Goal: Navigation & Orientation: Find specific page/section

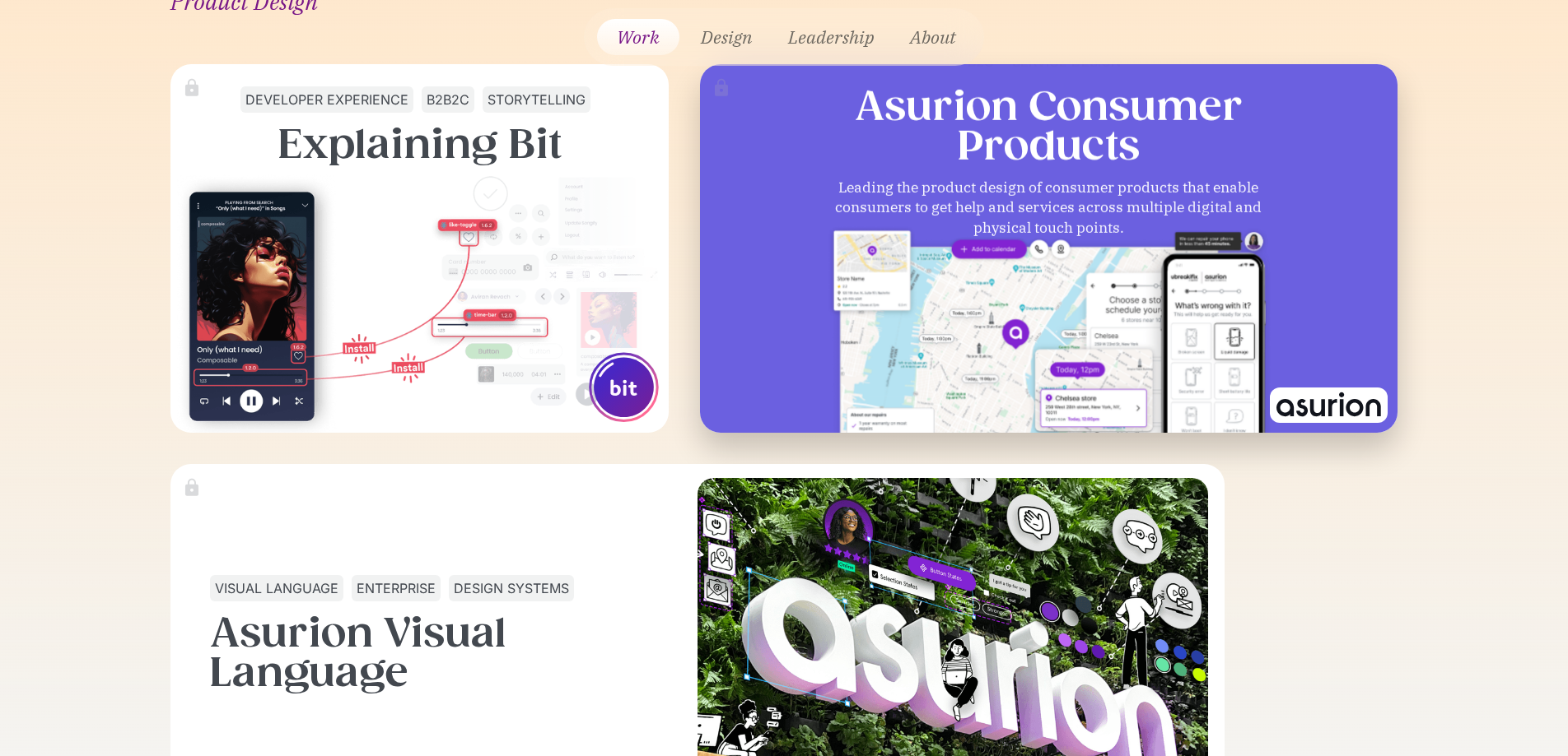
scroll to position [1808, 0]
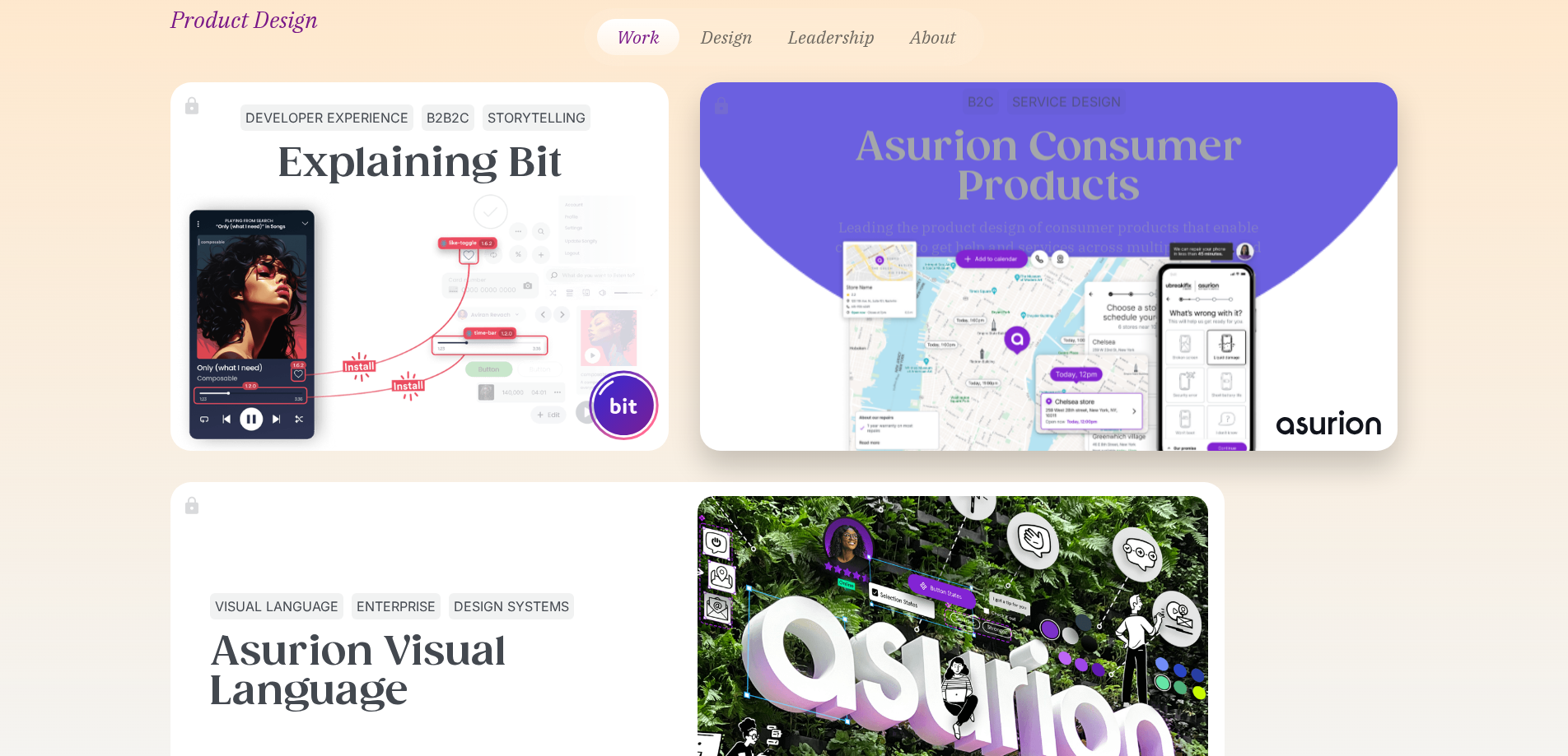
click at [1295, 408] on img at bounding box center [1328, 423] width 118 height 36
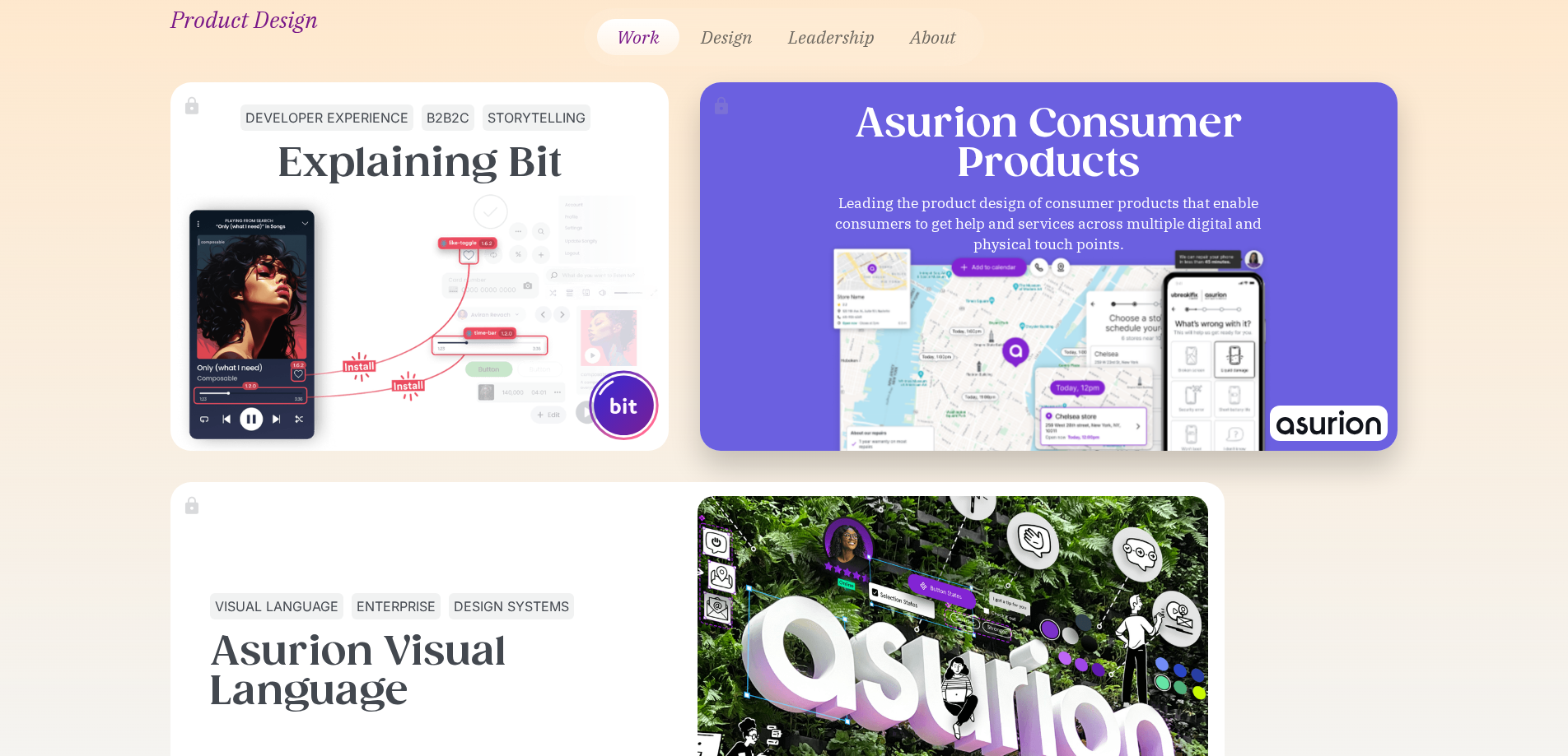
scroll to position [0, 0]
click at [1294, 429] on img at bounding box center [1328, 423] width 118 height 36
click at [1109, 144] on h3 "Asurion Consumer Products" at bounding box center [1048, 142] width 388 height 79
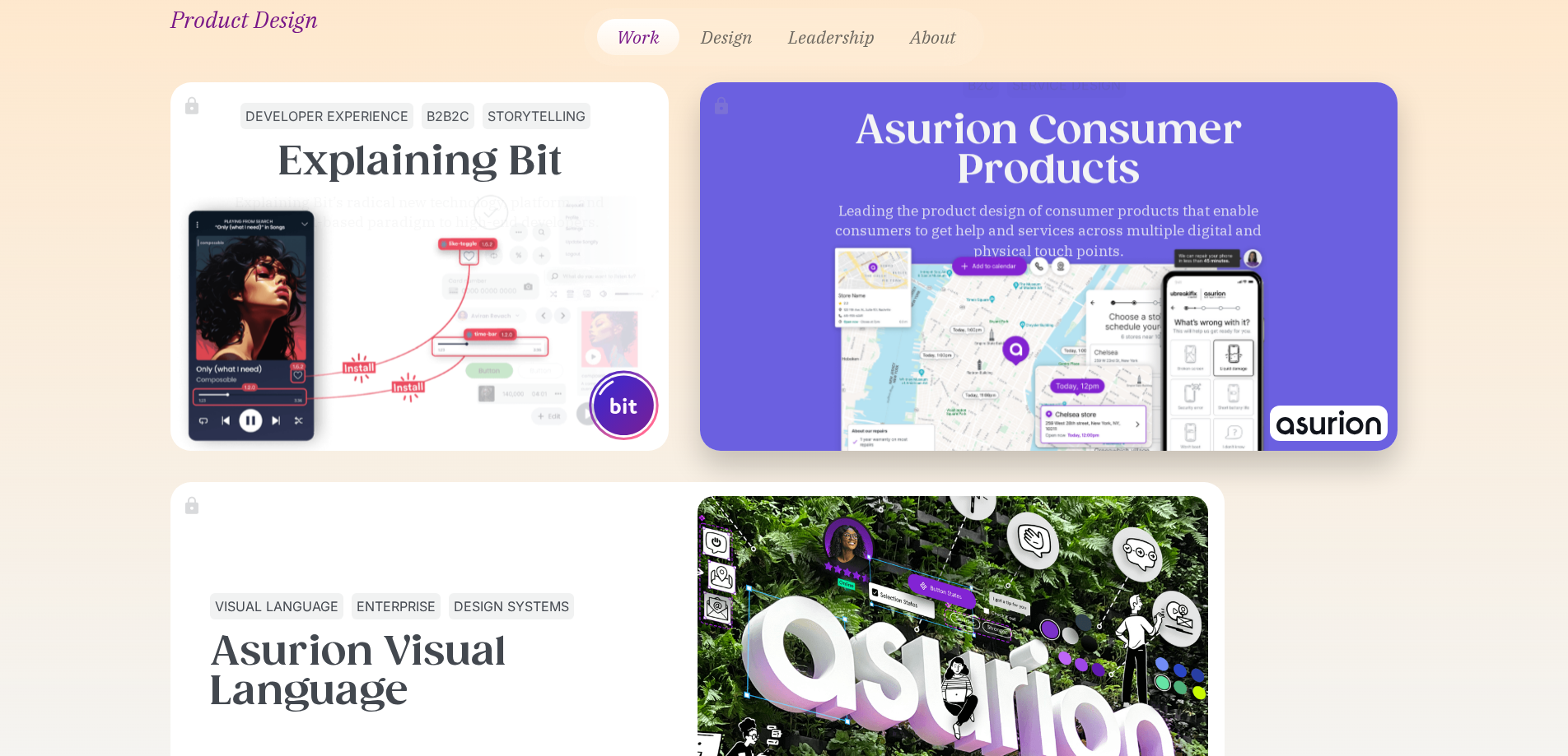
click at [825, 322] on div at bounding box center [1048, 88] width 1247 height 1247
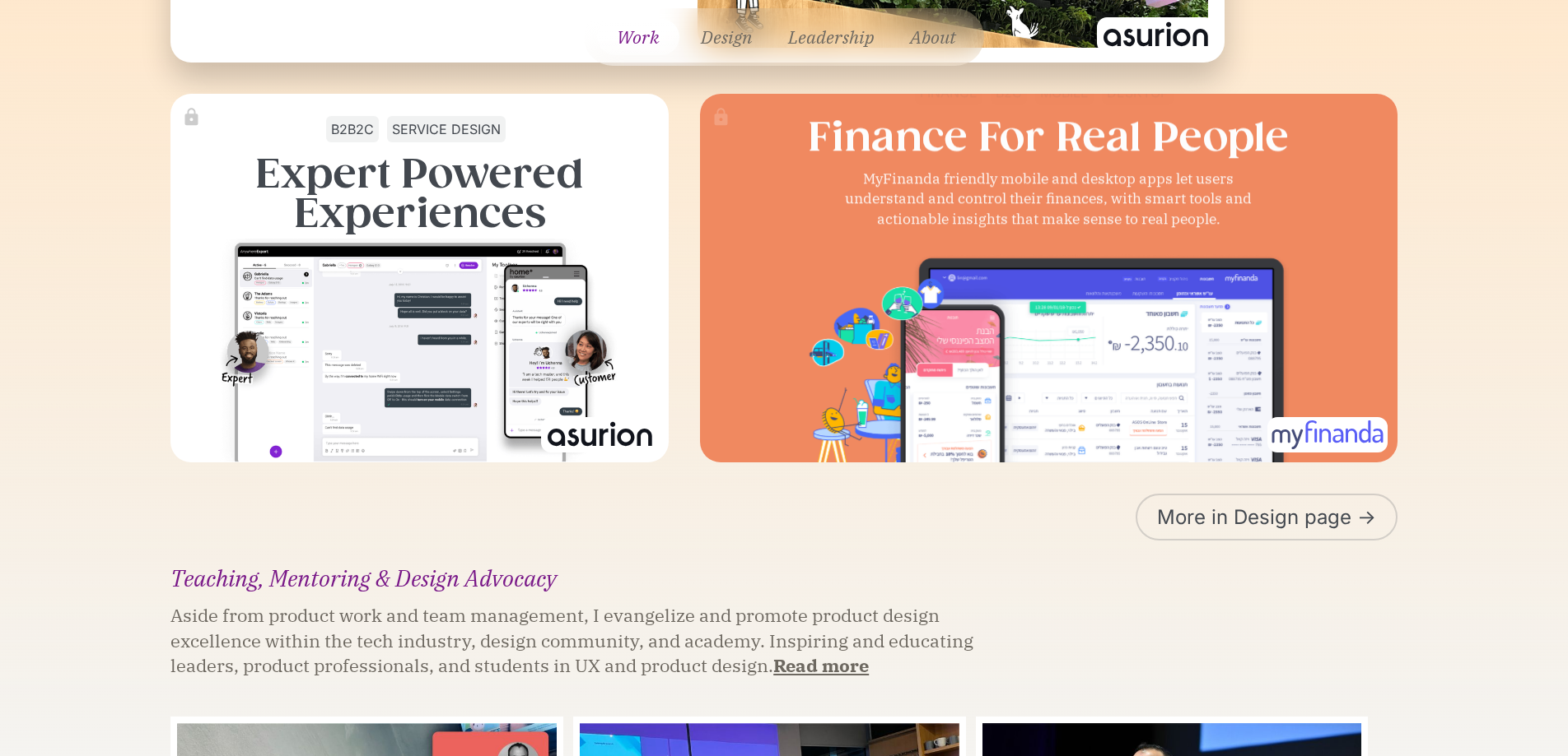
scroll to position [2598, 0]
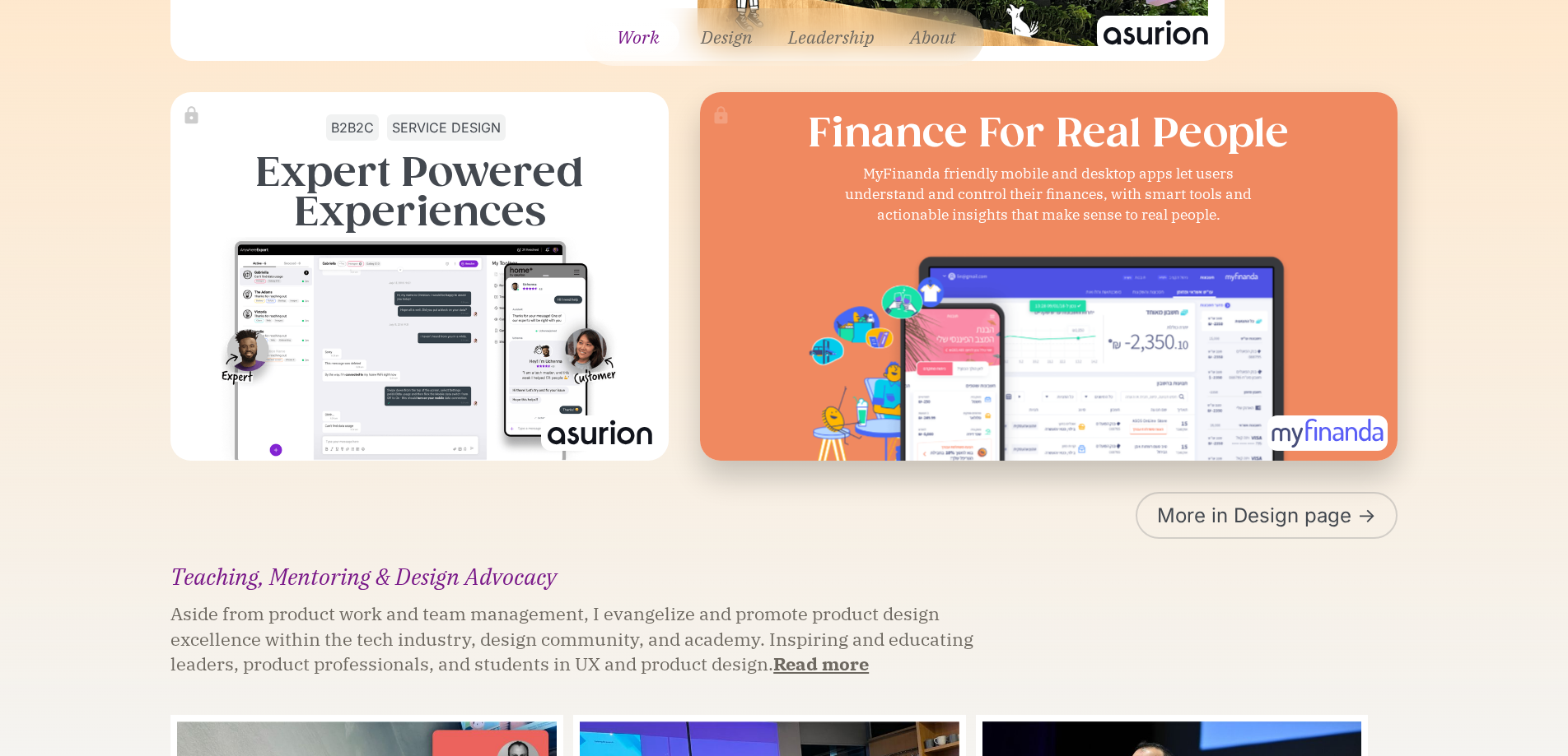
click at [1138, 228] on div at bounding box center [1048, 223] width 1580 height 1579
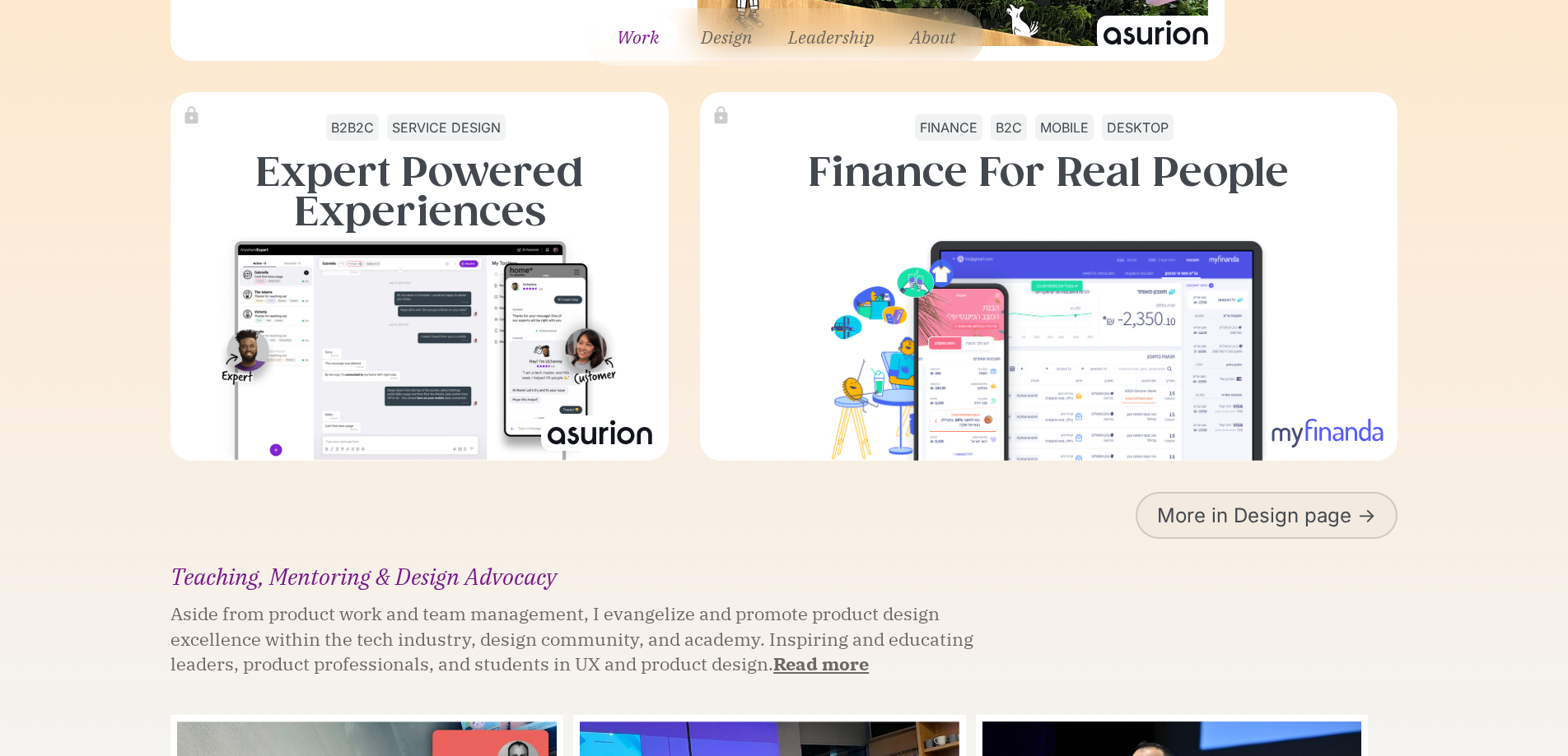
click at [1239, 520] on link "More in Design page ->" at bounding box center [1267, 516] width 262 height 47
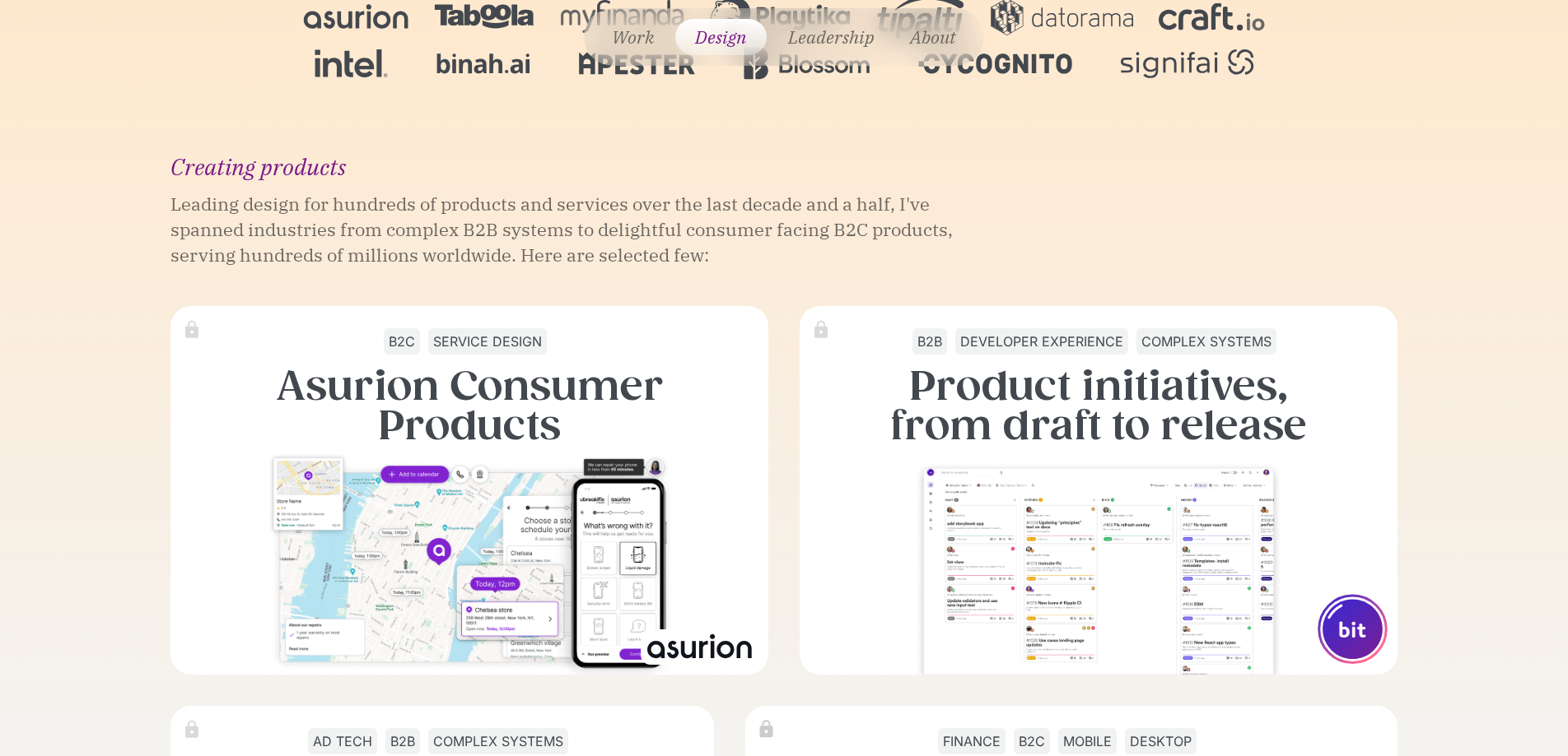
scroll to position [1592, 0]
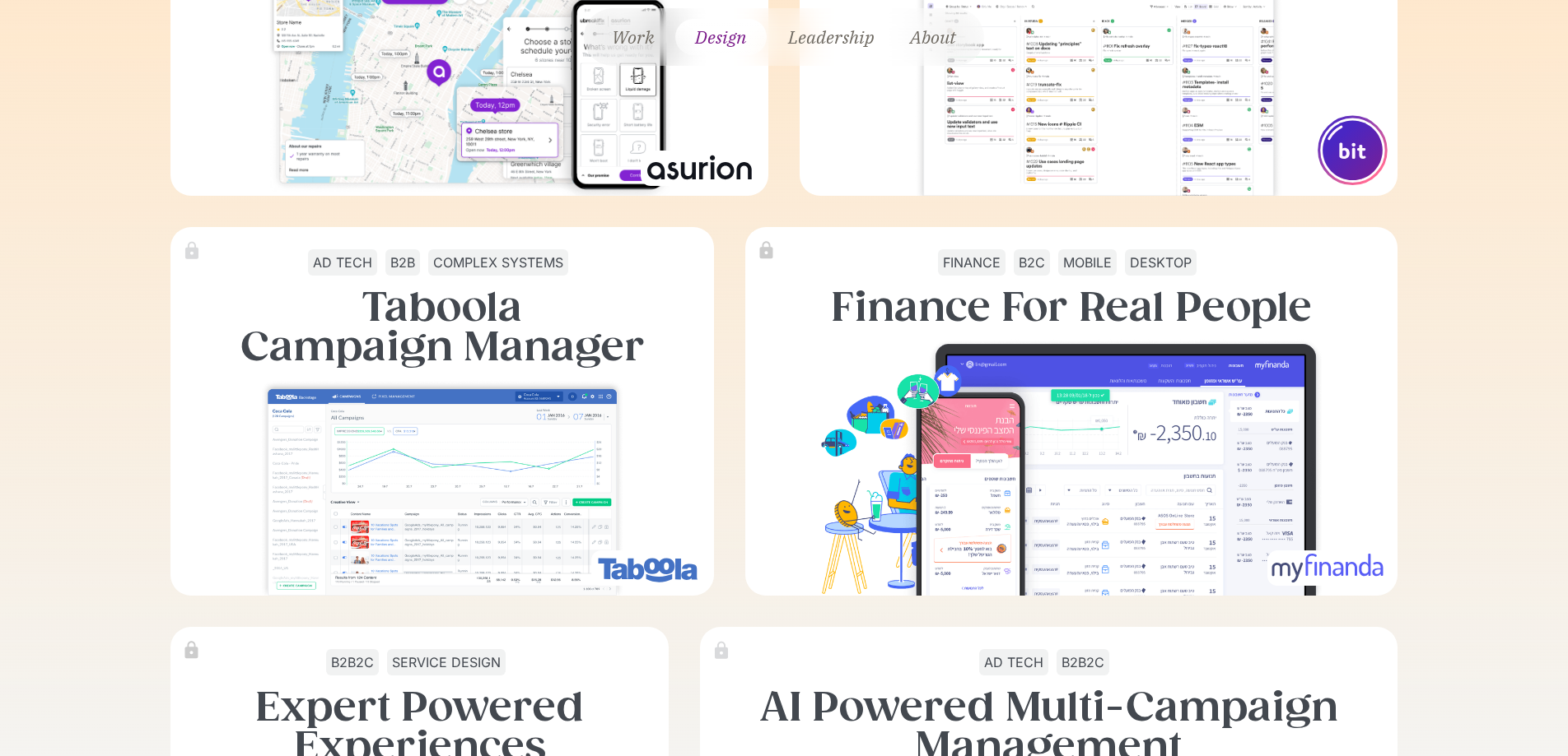
scroll to position [2069, 0]
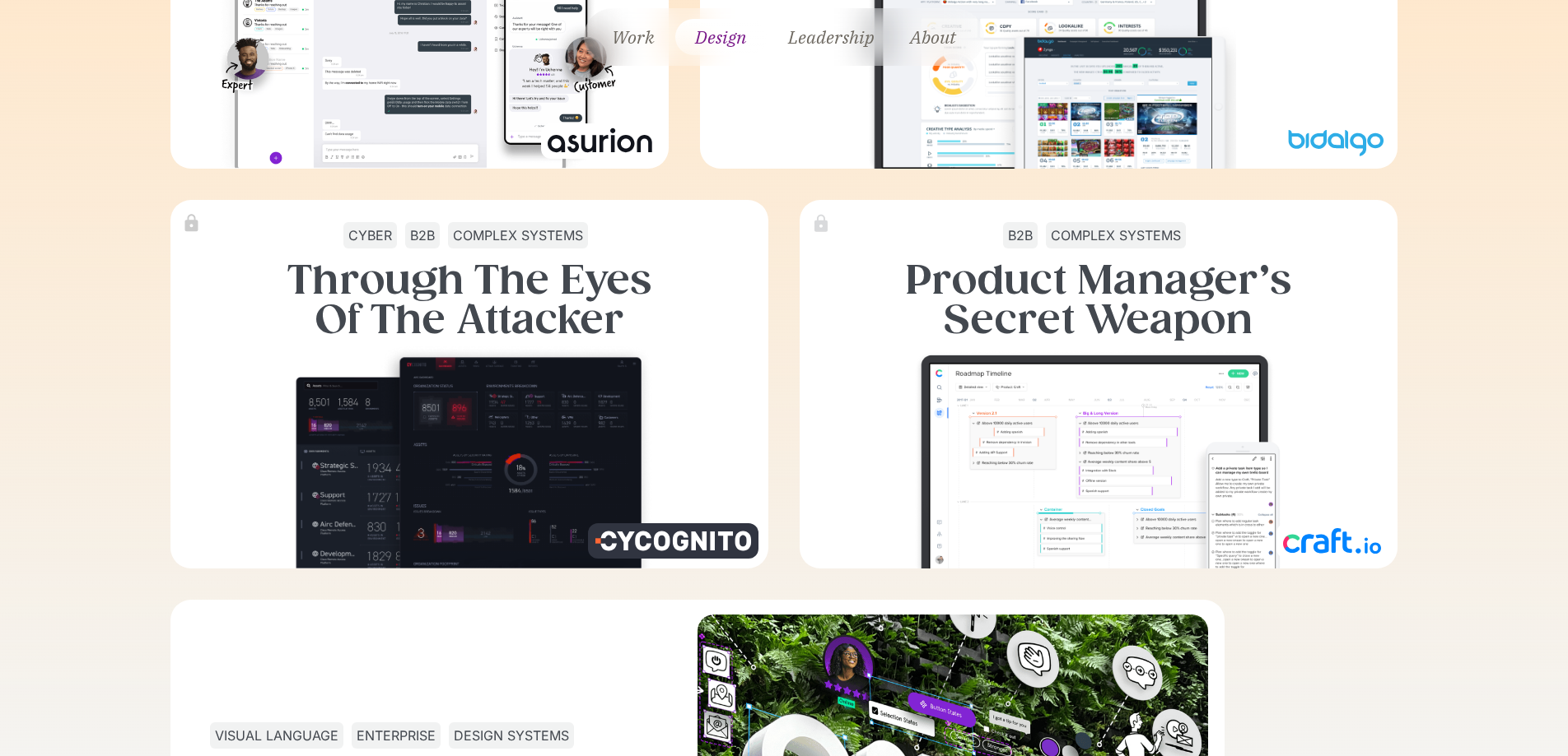
scroll to position [2899, 0]
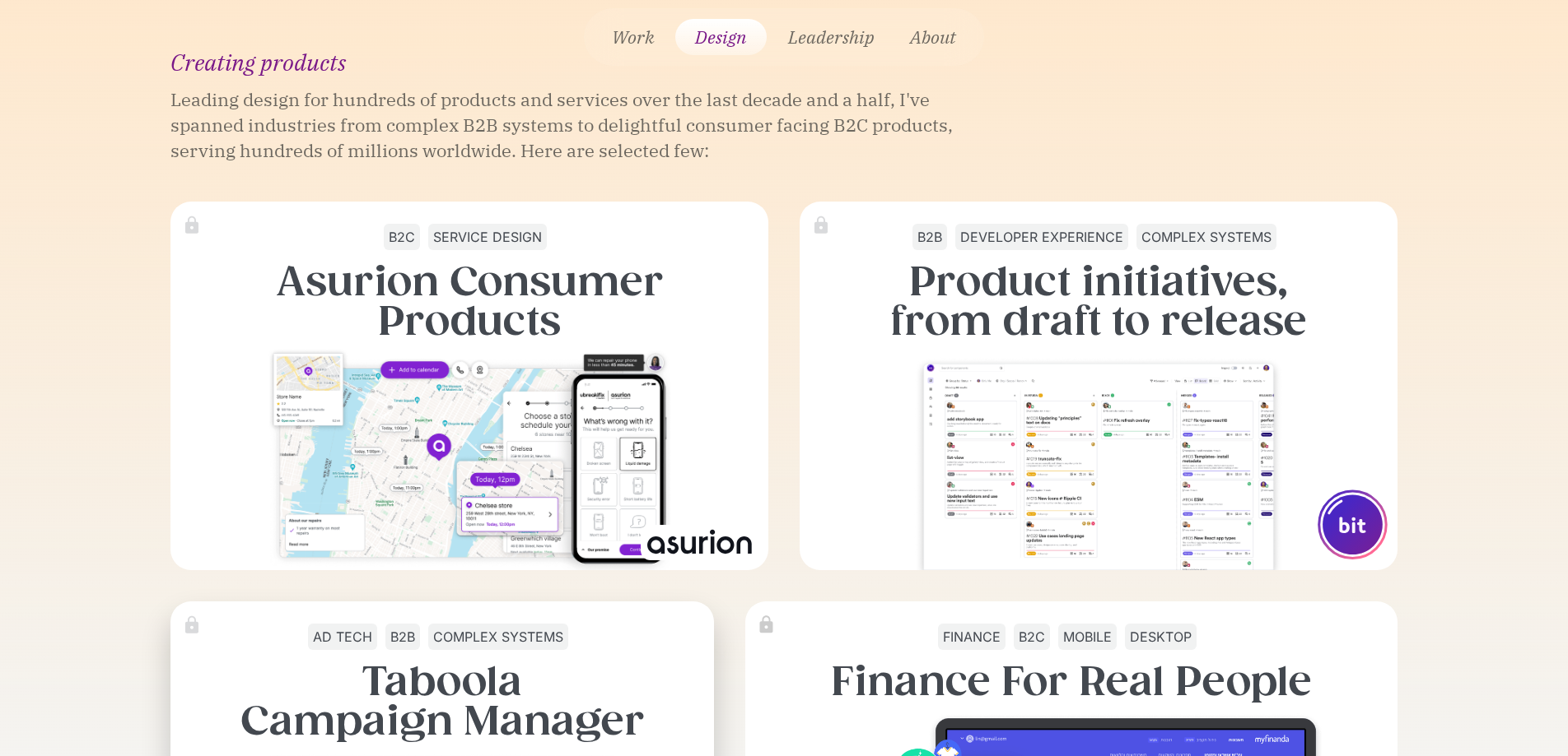
scroll to position [1687, 0]
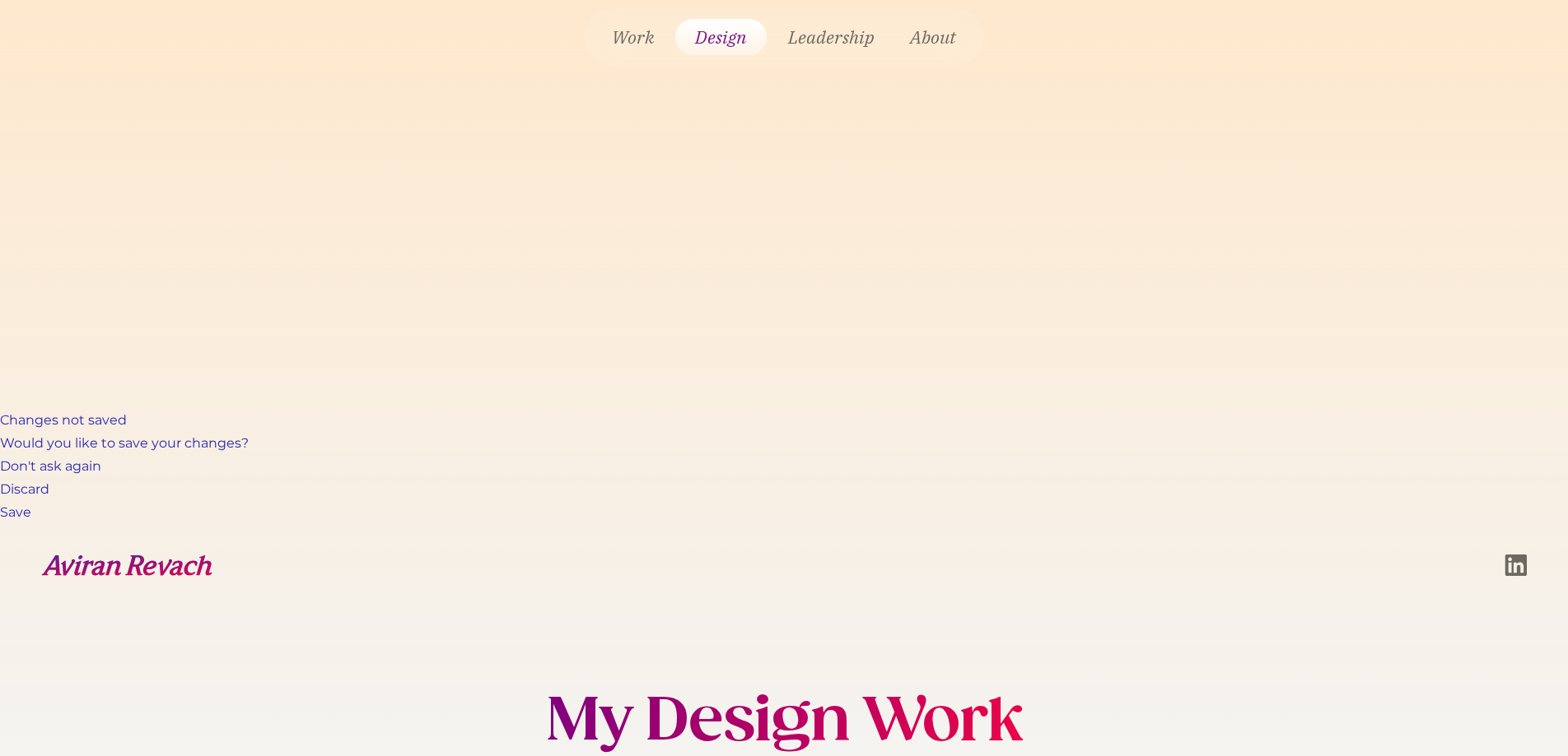
scroll to position [0, 0]
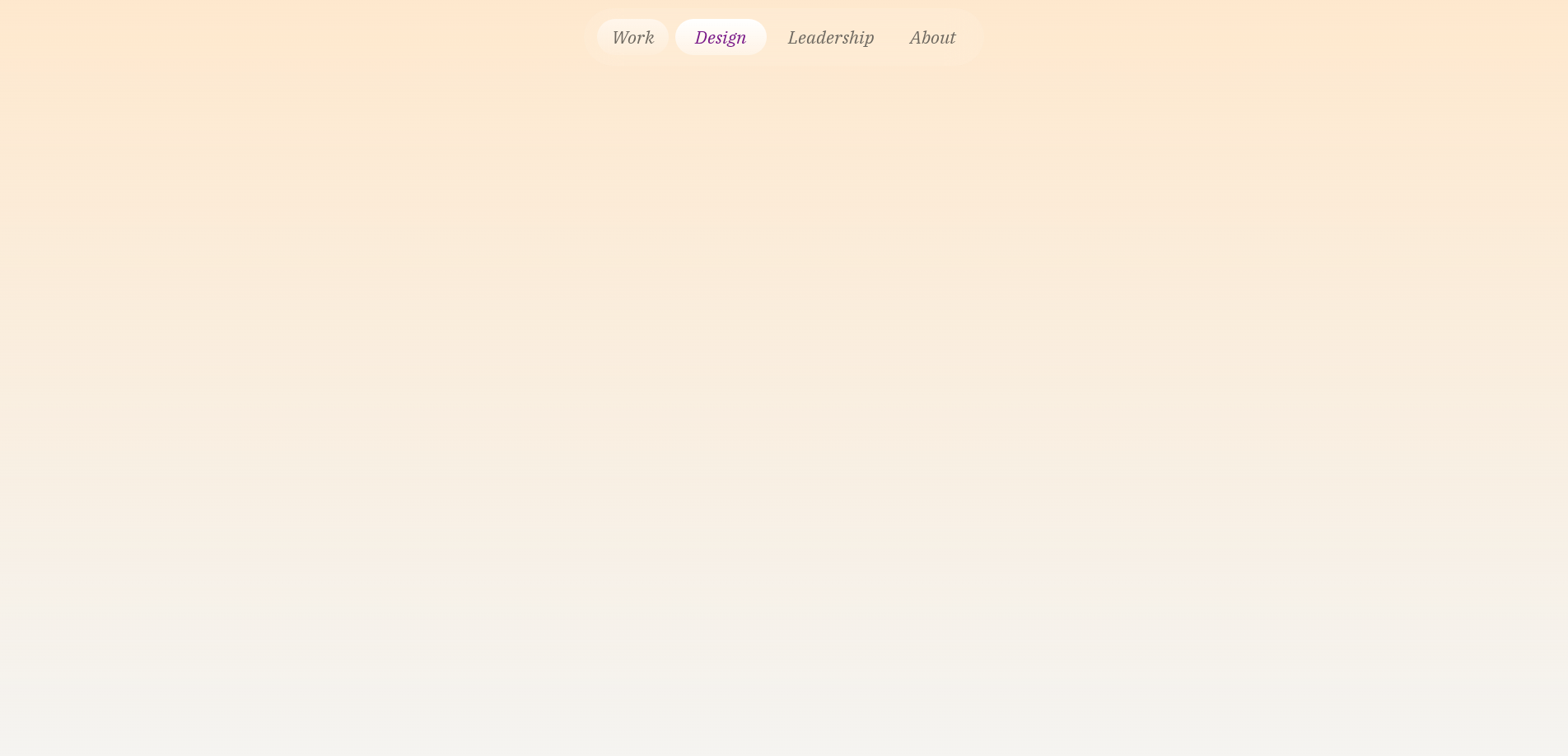
click at [628, 44] on link "Work" at bounding box center [632, 37] width 72 height 36
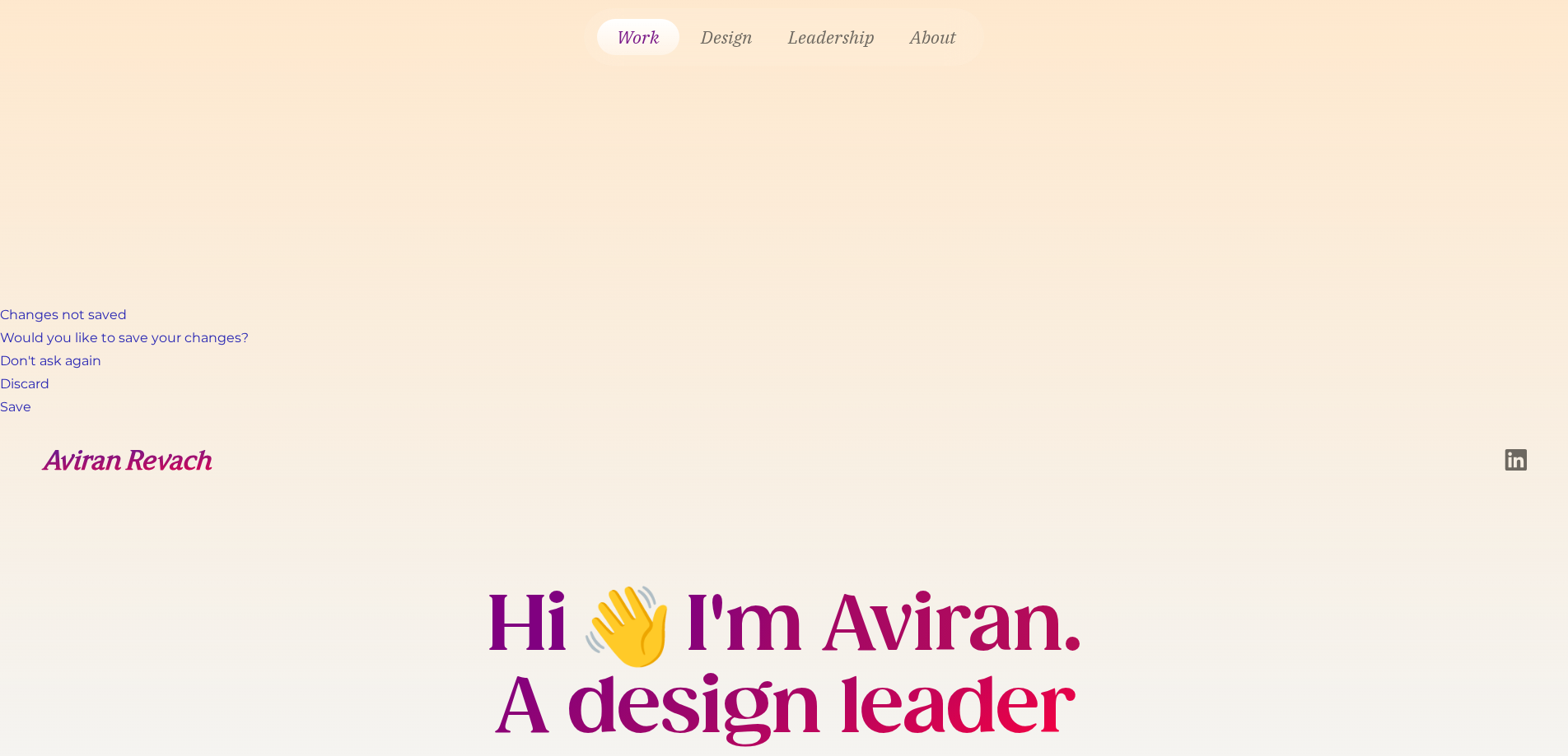
scroll to position [508, 0]
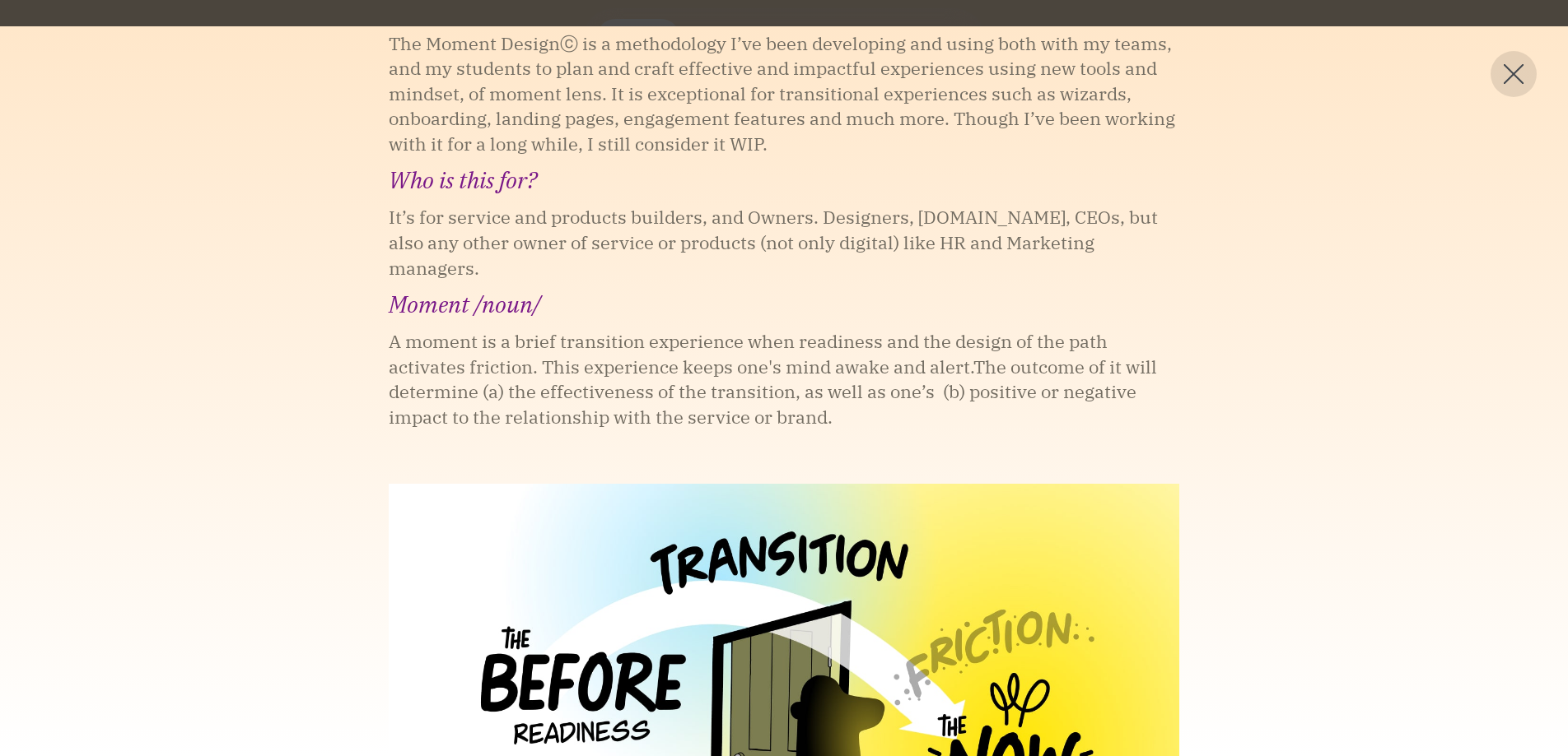
scroll to position [0, 0]
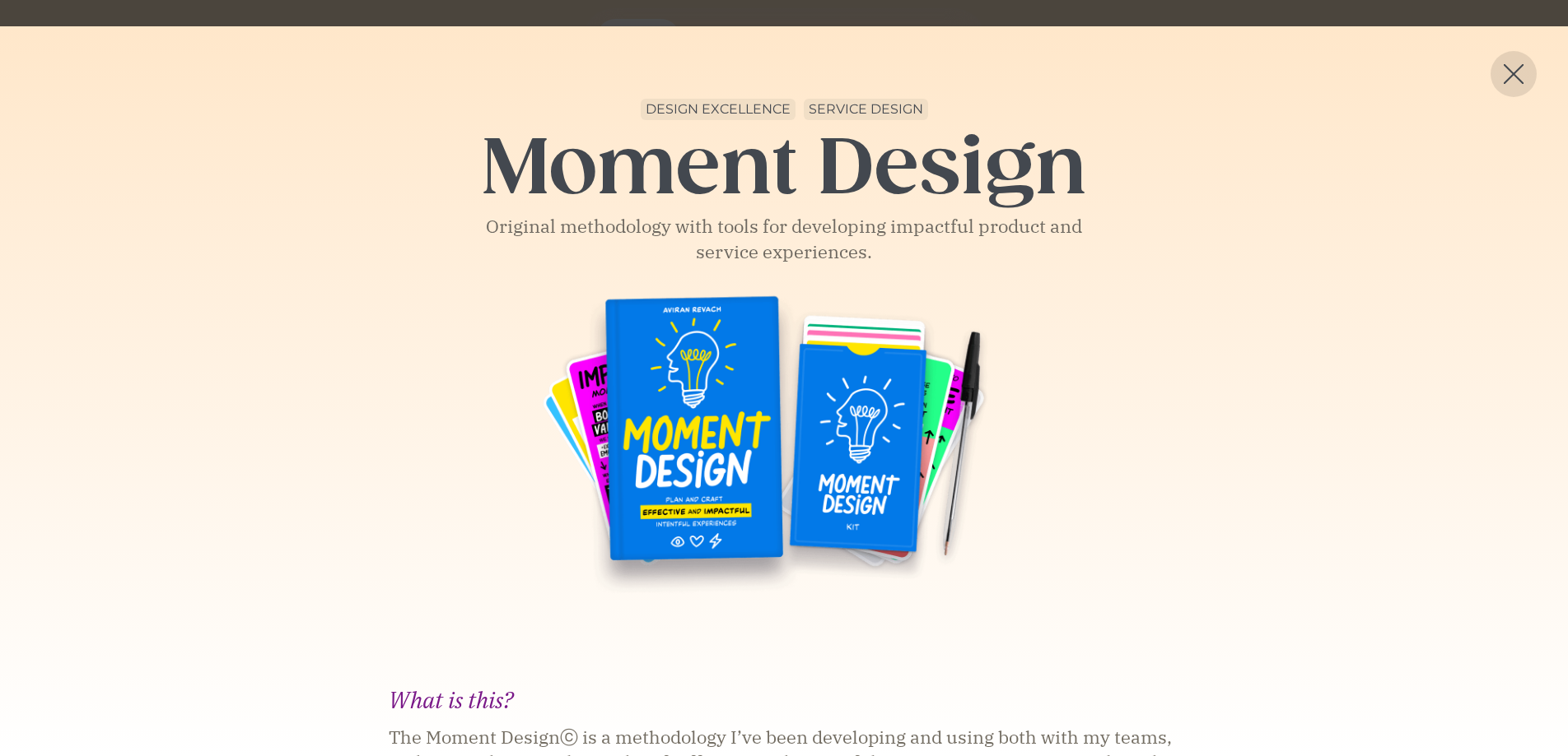
click at [1499, 89] on div at bounding box center [1513, 73] width 46 height 46
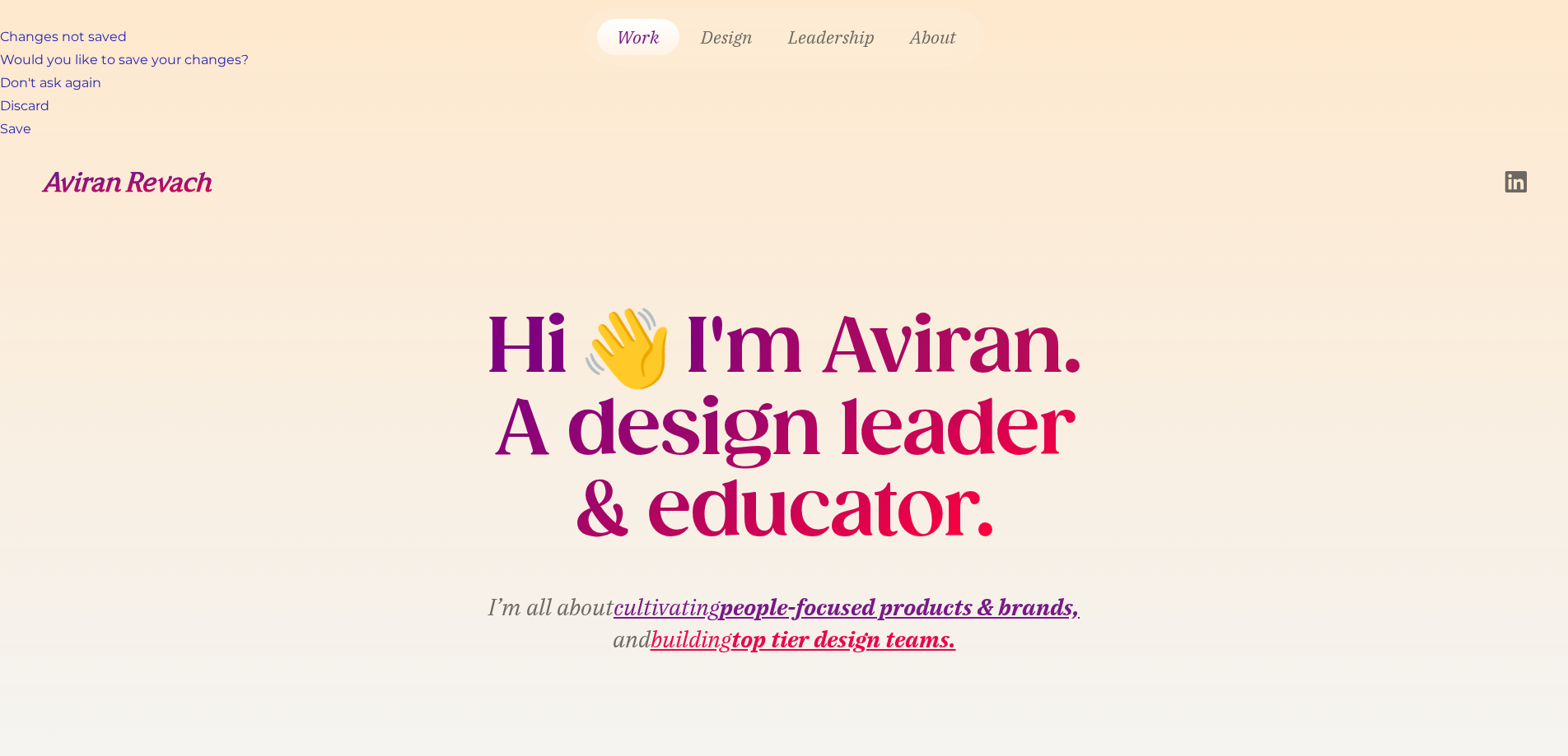
scroll to position [745, 0]
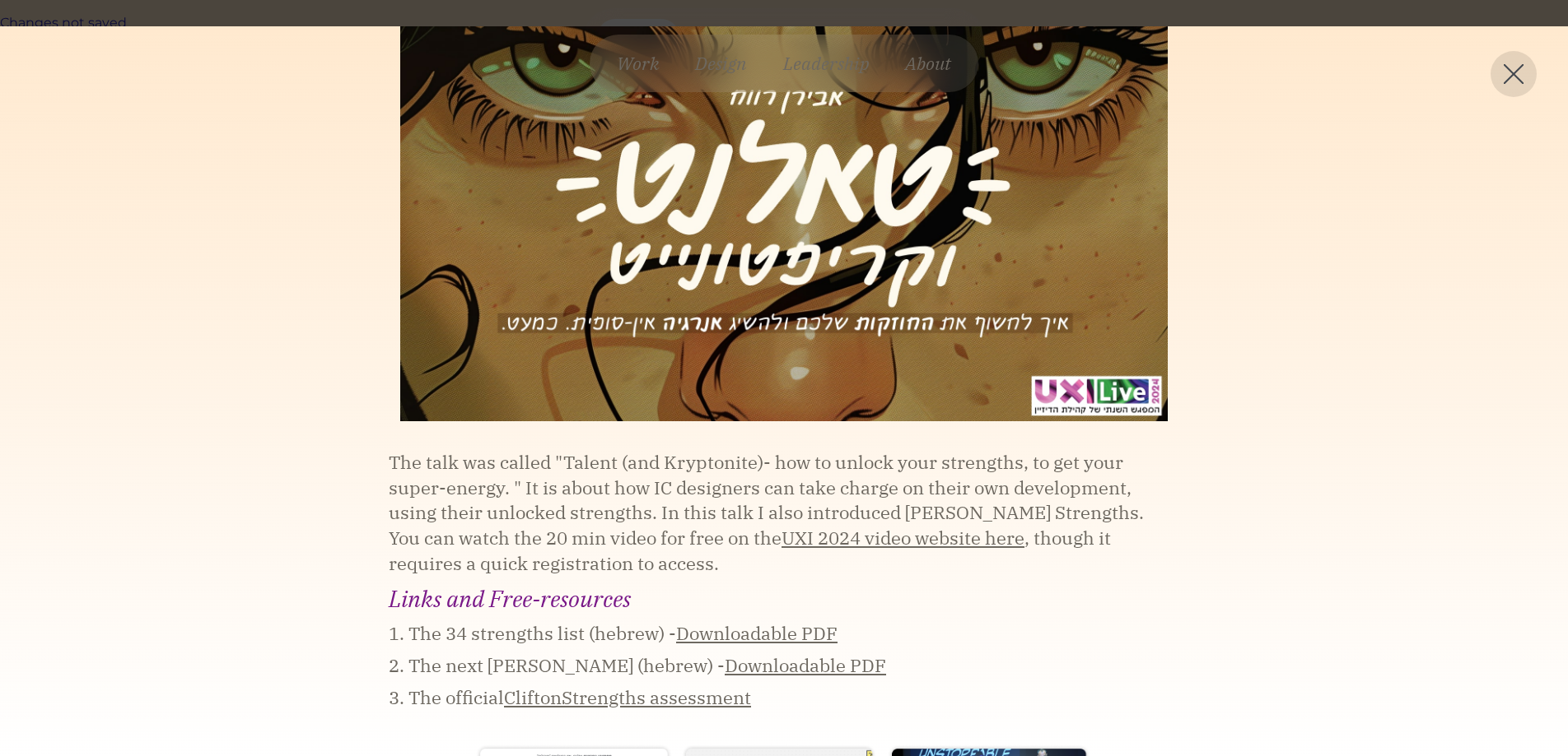
scroll to position [0, 0]
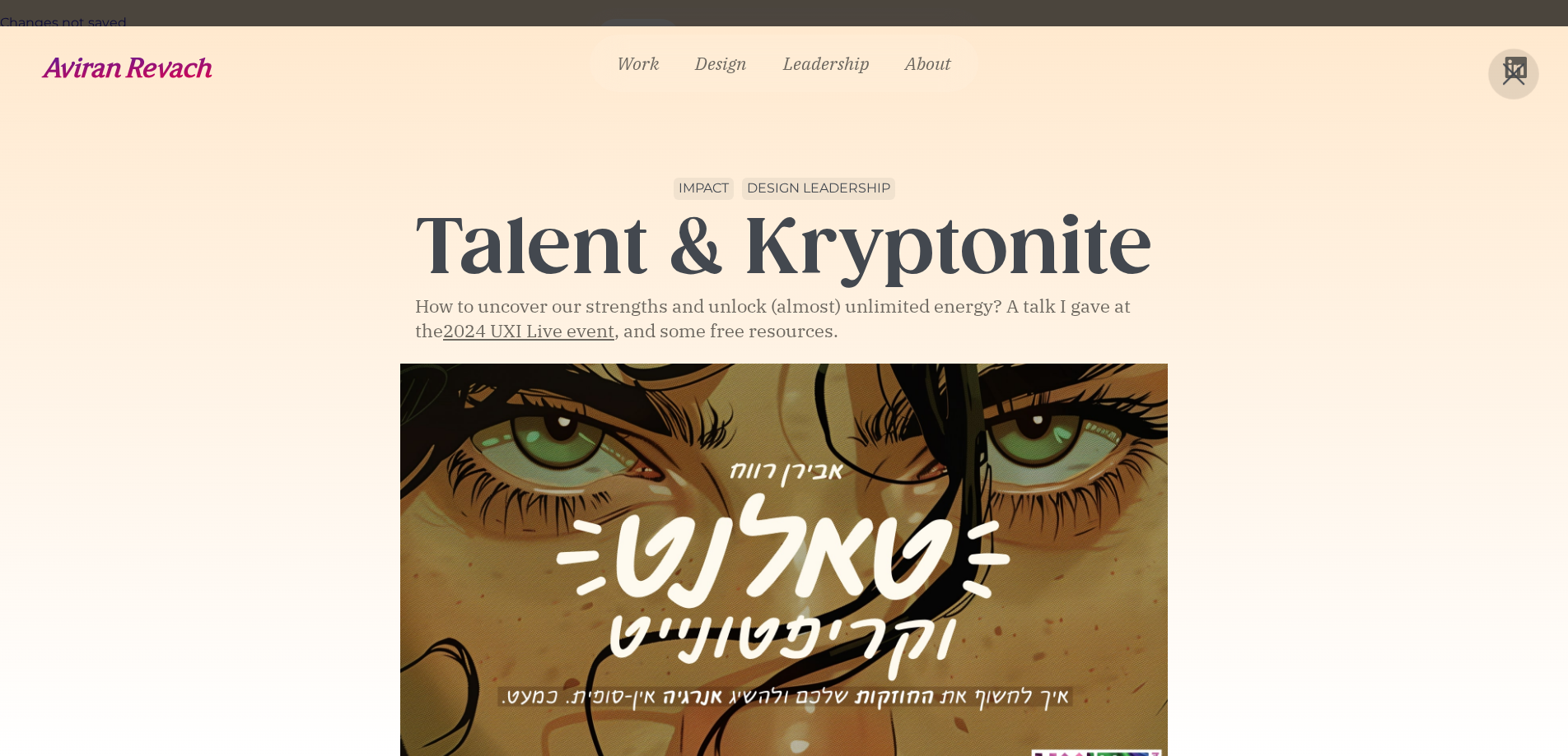
click at [1517, 76] on img at bounding box center [1513, 74] width 22 height 22
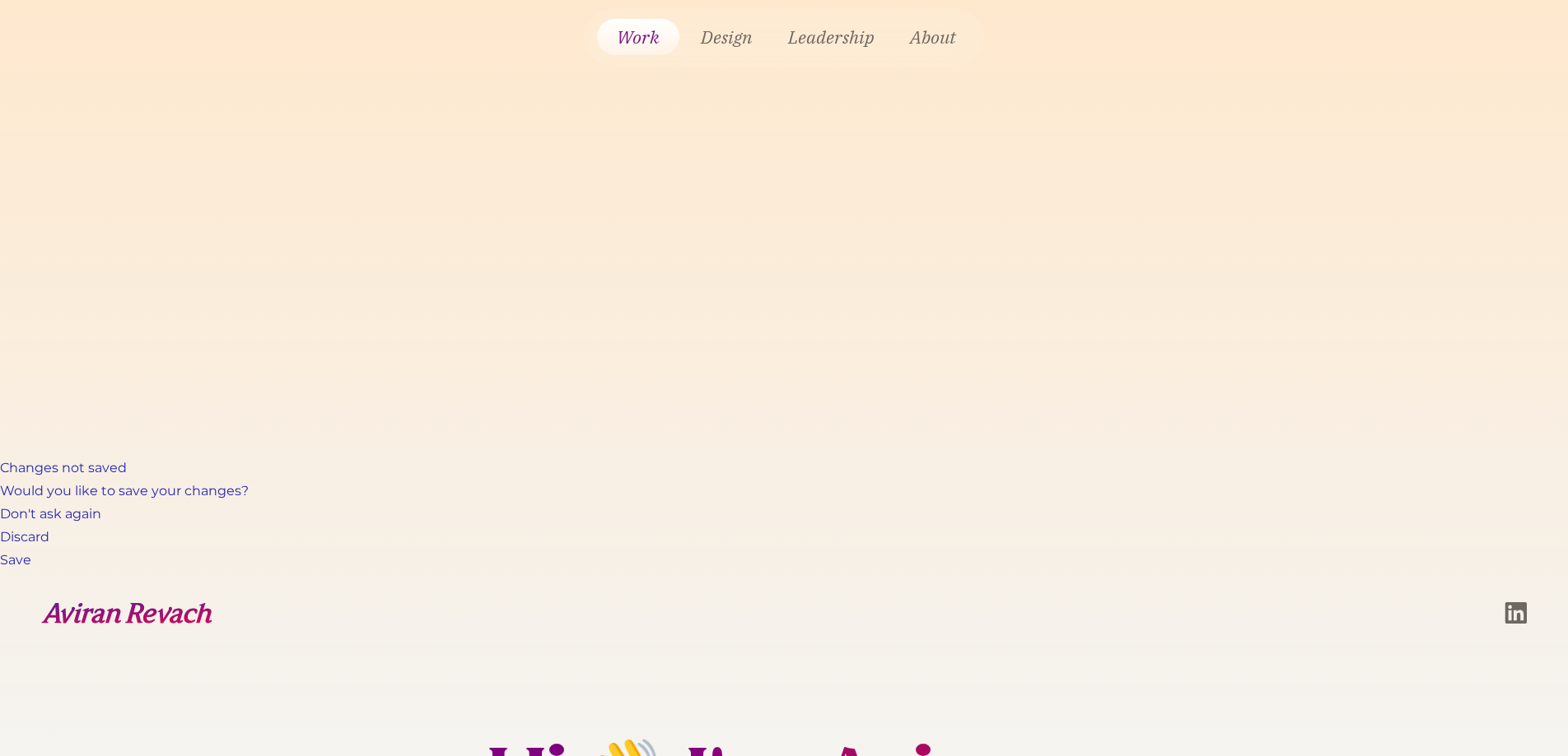
scroll to position [299, 0]
